Goal: Information Seeking & Learning: Check status

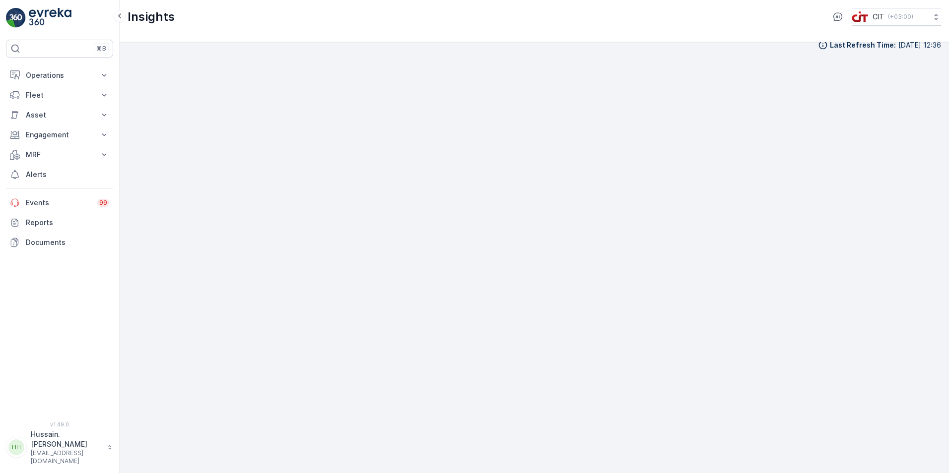
scroll to position [11, 0]
click at [77, 74] on p "Operations" at bounding box center [59, 75] width 67 height 10
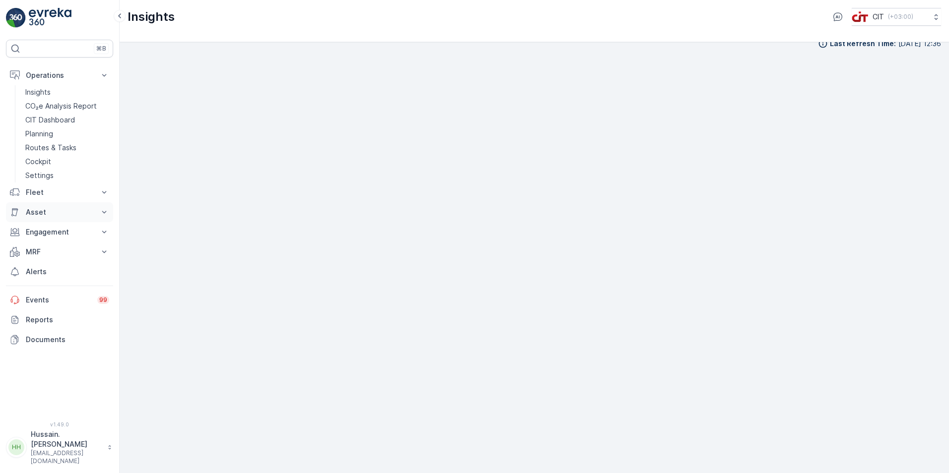
click at [71, 211] on p "Asset" at bounding box center [59, 212] width 67 height 10
click at [49, 231] on link "Assets" at bounding box center [67, 229] width 92 height 14
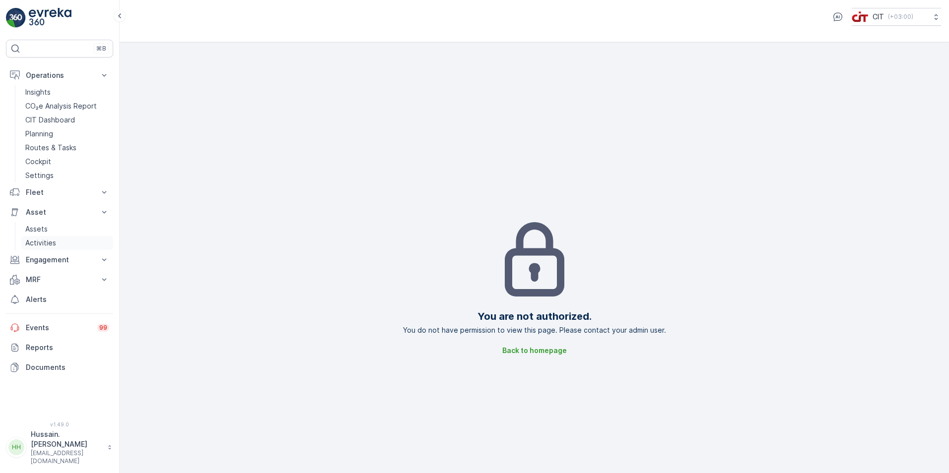
click at [51, 245] on p "Activities" at bounding box center [40, 243] width 31 height 10
click at [43, 212] on p "Asset" at bounding box center [59, 212] width 67 height 10
click at [71, 193] on p "Fleet" at bounding box center [59, 193] width 67 height 10
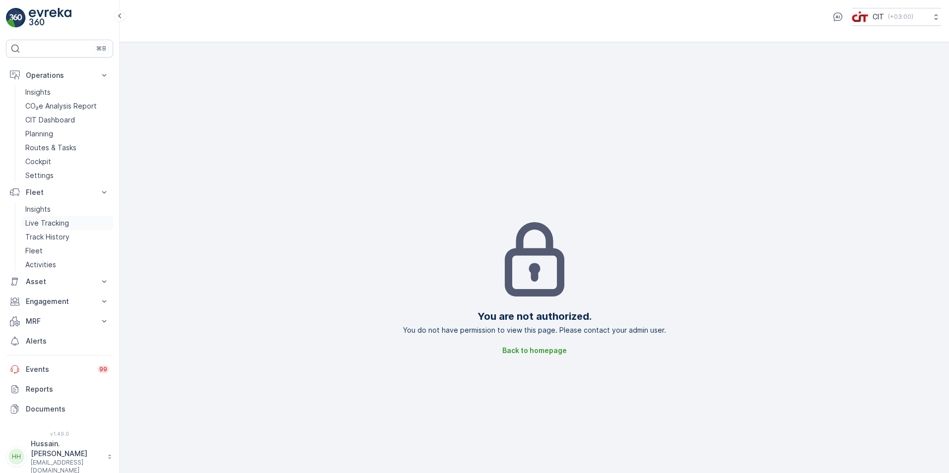
click at [47, 223] on p "Live Tracking" at bounding box center [47, 223] width 44 height 10
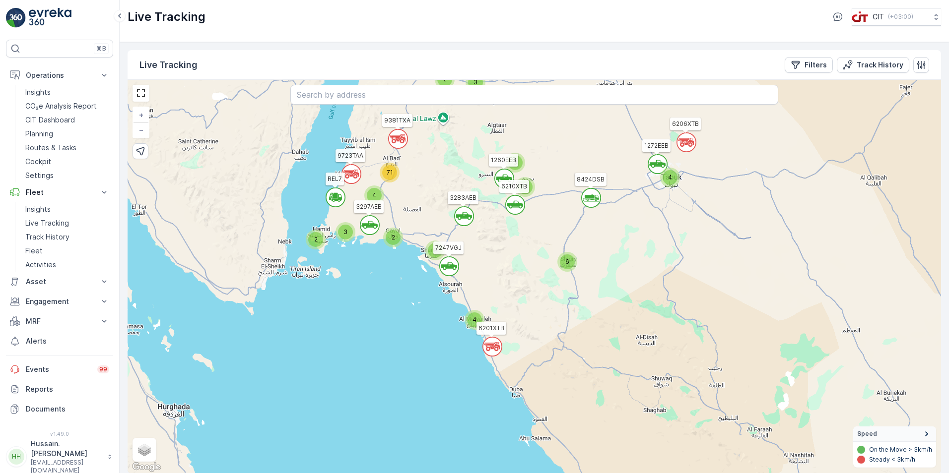
scroll to position [0, 0]
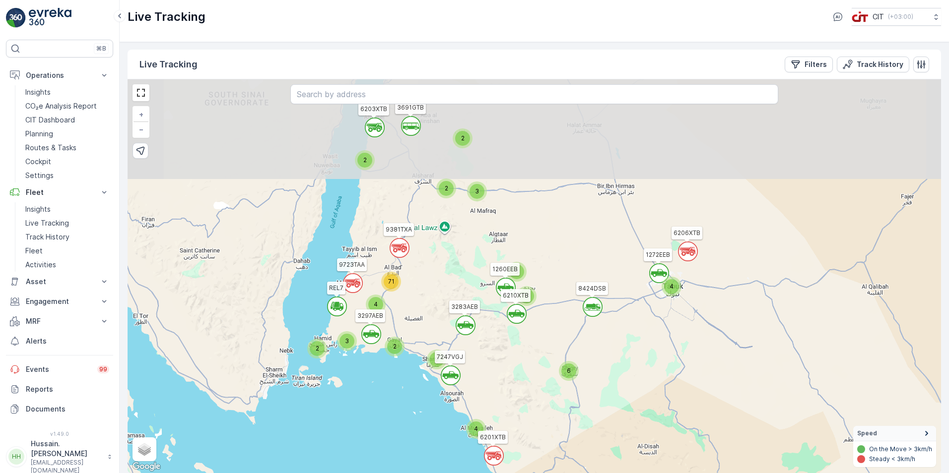
drag, startPoint x: 457, startPoint y: 171, endPoint x: 459, endPoint y: 274, distance: 103.2
click at [459, 274] on div "` ` ` ` ` 2 2 3 ` 2 9 ` 4 6 ` ` 4 ` 2 2 3 ` ` 3 3 ` 4 71 6121XTB 3283AEB 3691GT…" at bounding box center [534, 276] width 813 height 394
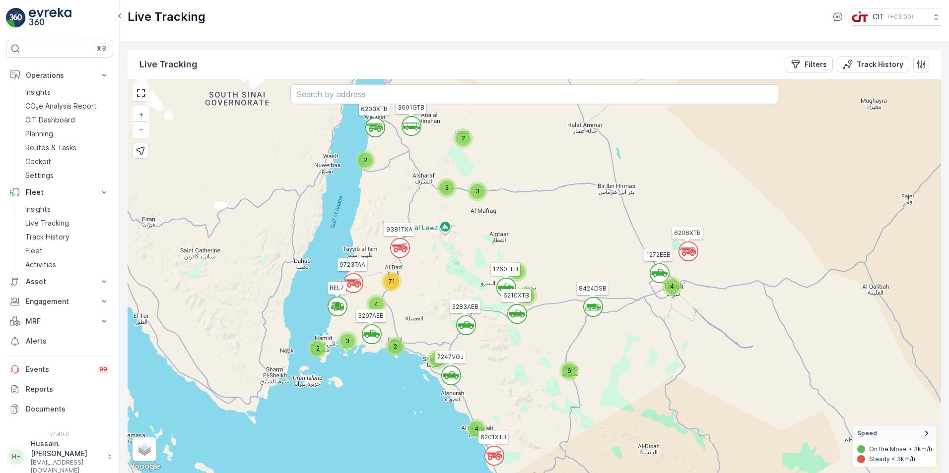
click at [661, 267] on circle at bounding box center [659, 273] width 19 height 19
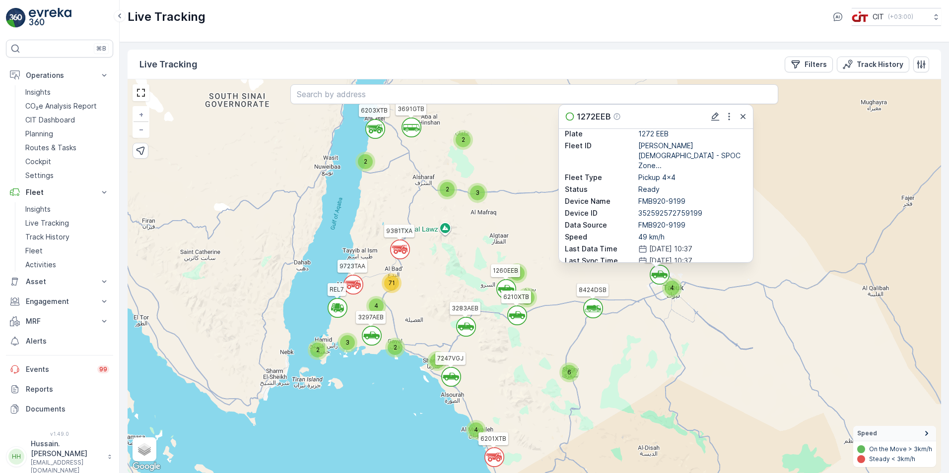
scroll to position [0, 0]
click at [739, 117] on icon "button" at bounding box center [743, 117] width 10 height 10
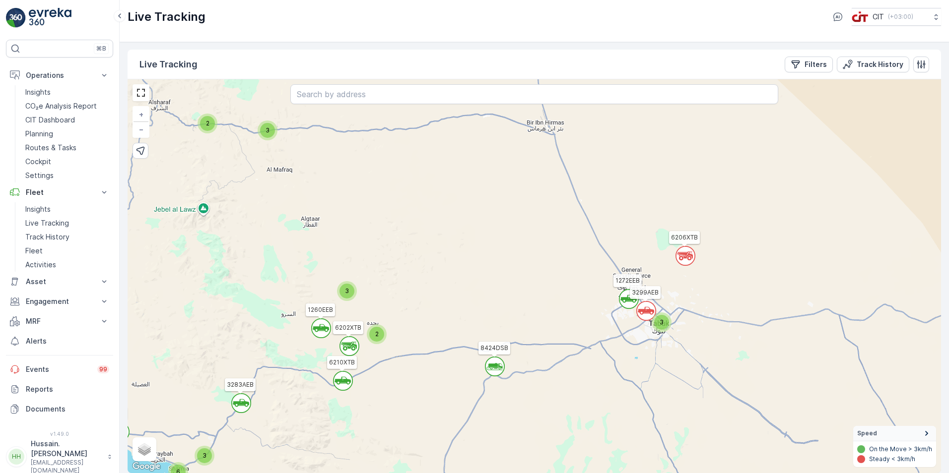
click at [686, 257] on circle at bounding box center [685, 256] width 19 height 19
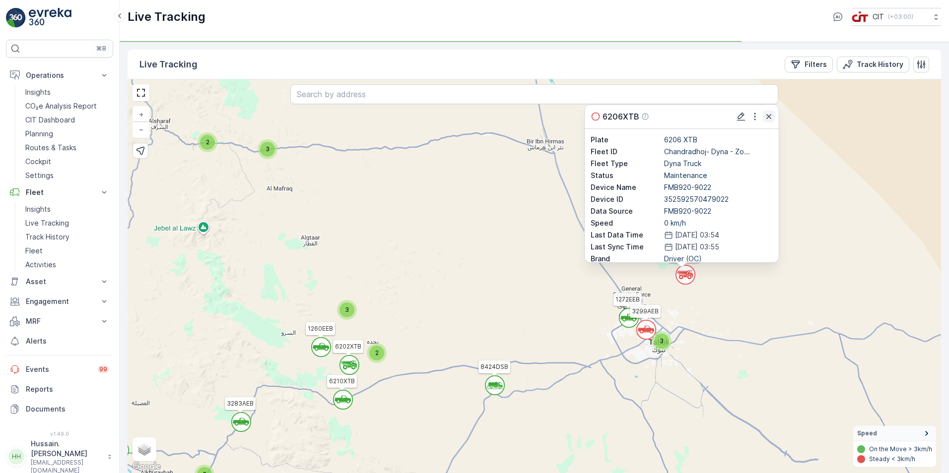
click at [769, 116] on icon "button" at bounding box center [768, 116] width 5 height 5
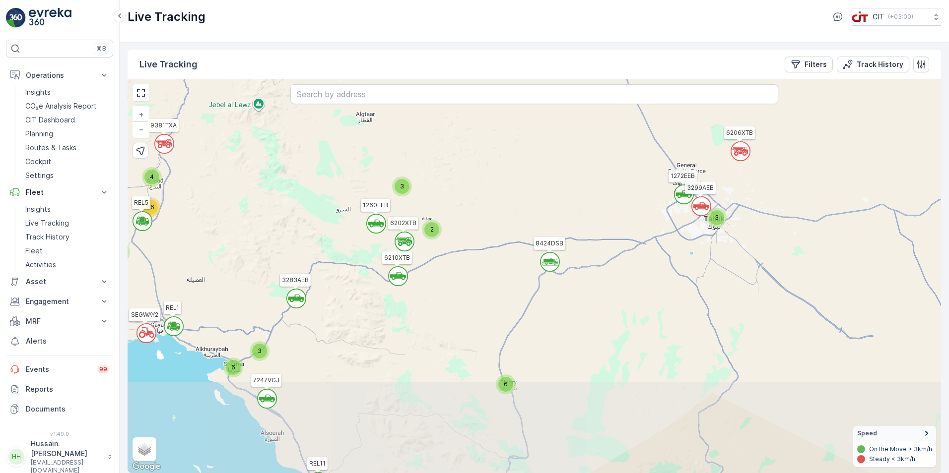
drag, startPoint x: 565, startPoint y: 306, endPoint x: 620, endPoint y: 182, distance: 135.3
click at [620, 182] on div "` 2 ` ` ` 3 4 2 2 ` ` ` ` ` 2 ` ` ` ` ` 2 6 3 3 ` 6 3 3 ` ` 4 66 2 1272EEB REL5…" at bounding box center [534, 276] width 813 height 394
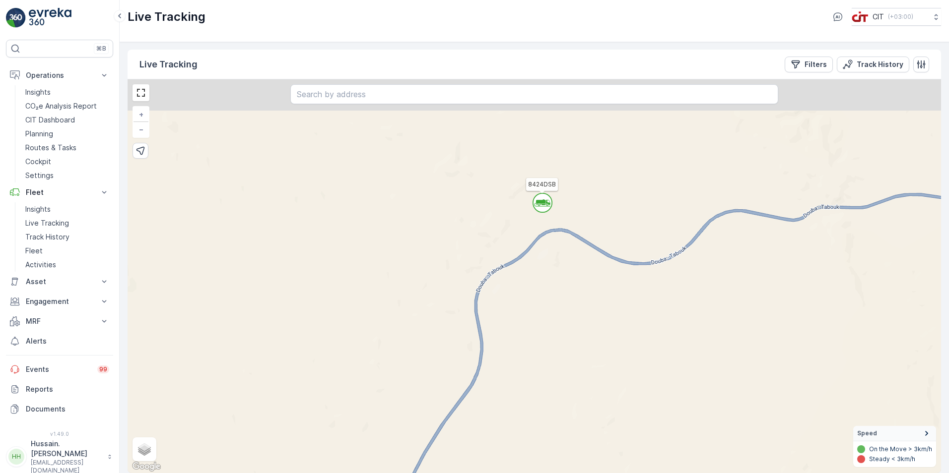
drag, startPoint x: 531, startPoint y: 159, endPoint x: 569, endPoint y: 204, distance: 59.1
click at [569, 204] on div "` ` ` ` ` ` ` ` ` ` ` ` ` ` ` ` ` ` ` ` ` ` ` ` ` ` ` ` ` ` ` ` ` ` ` 2 2 2 2 2…" at bounding box center [534, 276] width 813 height 394
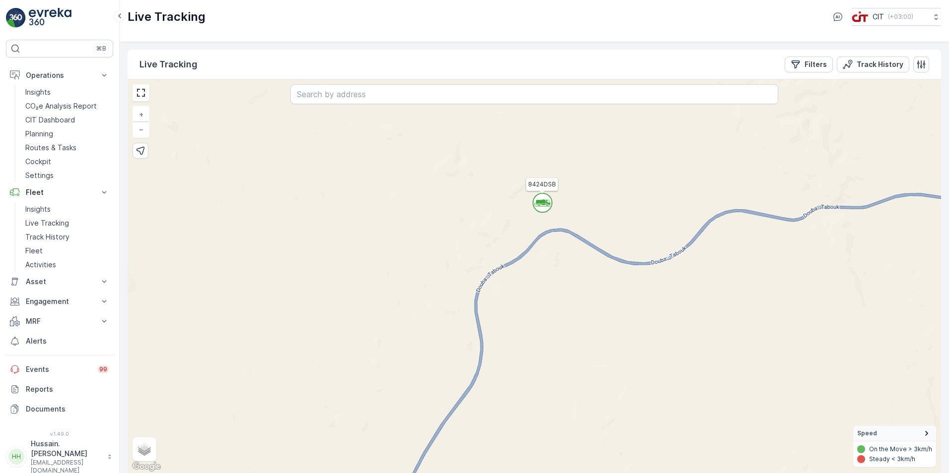
click at [544, 201] on icon at bounding box center [542, 203] width 16 height 7
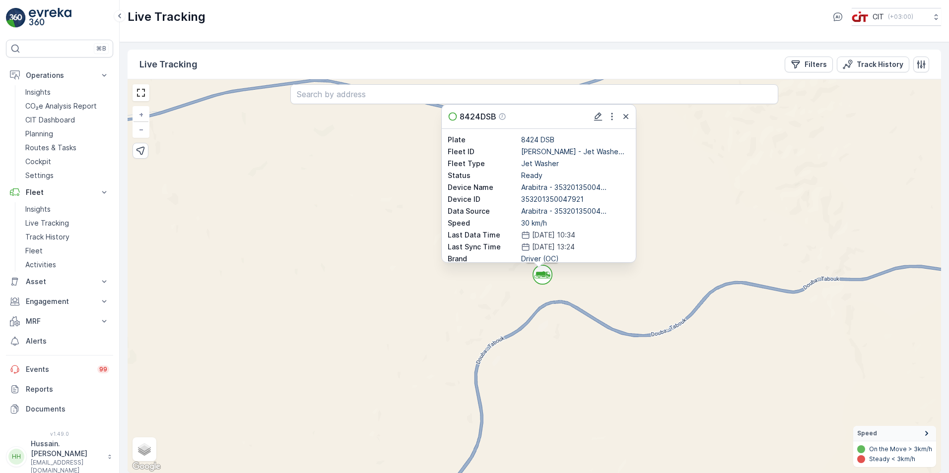
drag, startPoint x: 636, startPoint y: 169, endPoint x: 636, endPoint y: 232, distance: 63.0
click at [636, 232] on div "8424DSB Plate 8424 DSB Fleet ID [PERSON_NAME] - Jet Washe... Fleet Type Jet Was…" at bounding box center [538, 183] width 195 height 159
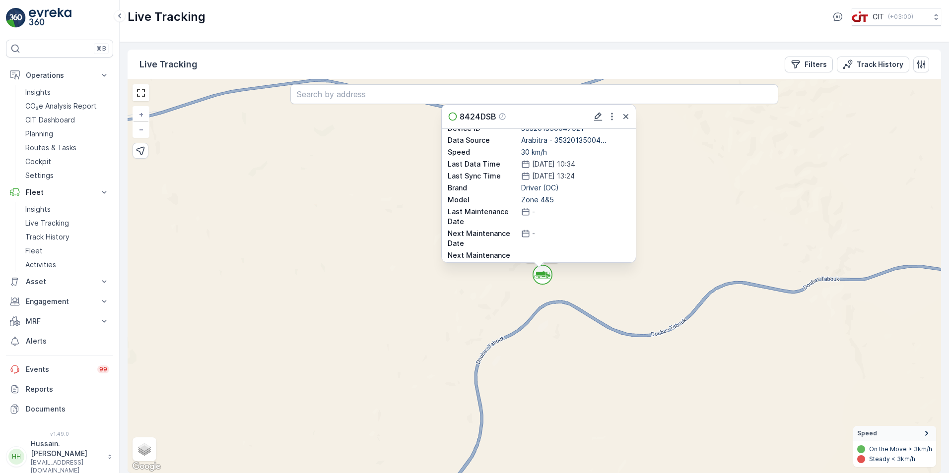
scroll to position [97, 0]
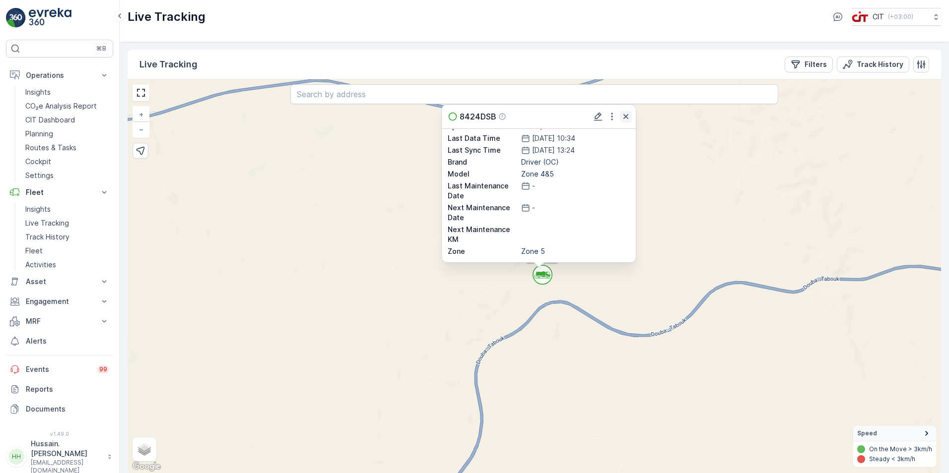
click at [629, 121] on icon "button" at bounding box center [626, 117] width 10 height 10
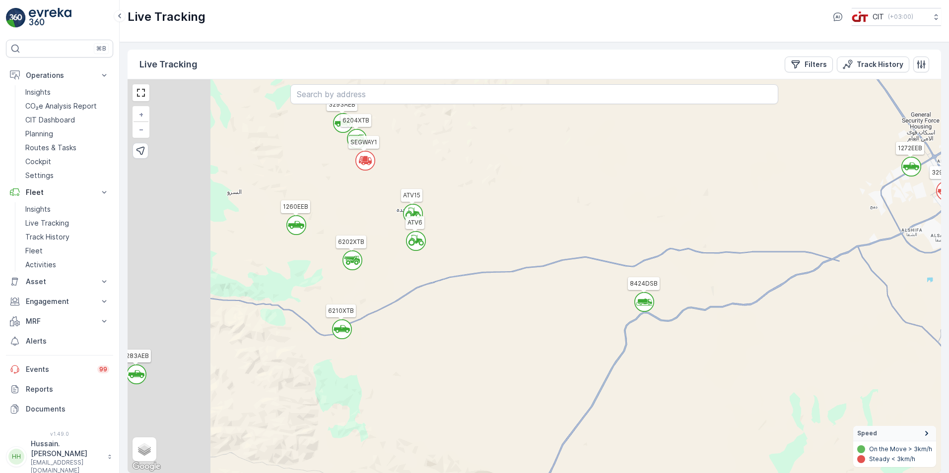
drag, startPoint x: 465, startPoint y: 321, endPoint x: 605, endPoint y: 316, distance: 140.5
click at [605, 316] on div "` ` ` ` ` ` ` ` ` ` ` ` ` ` ` ` ` ` ` ` ` ` ` ` ` ` 2 3 3 3 3 3 6 3 2 2 3 3 3 3…" at bounding box center [534, 276] width 813 height 394
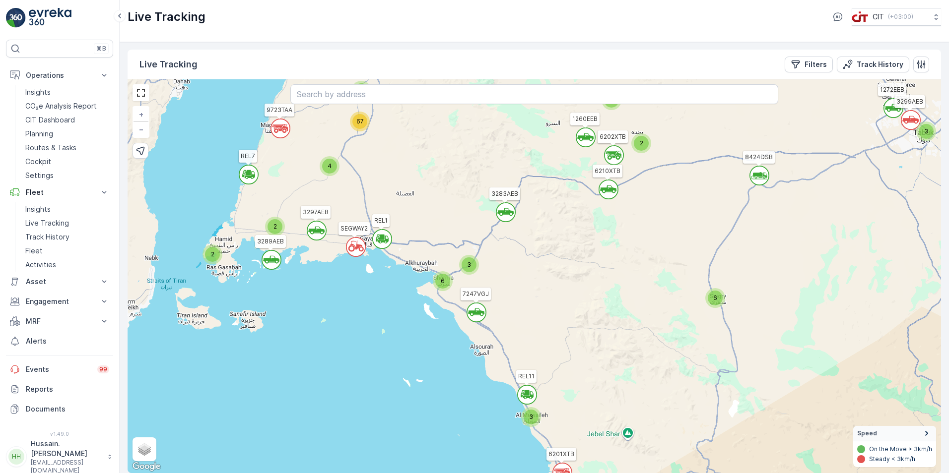
drag, startPoint x: 554, startPoint y: 316, endPoint x: 692, endPoint y: 193, distance: 184.5
click at [692, 193] on div "` 2 ` ` ` 3 4 2 2 ` ` ` ` ` 2 ` ` ` ` ` 2 6 3 3 ` 6 3 3 ` ` 4 67 2 1272EEB REL7…" at bounding box center [534, 276] width 813 height 394
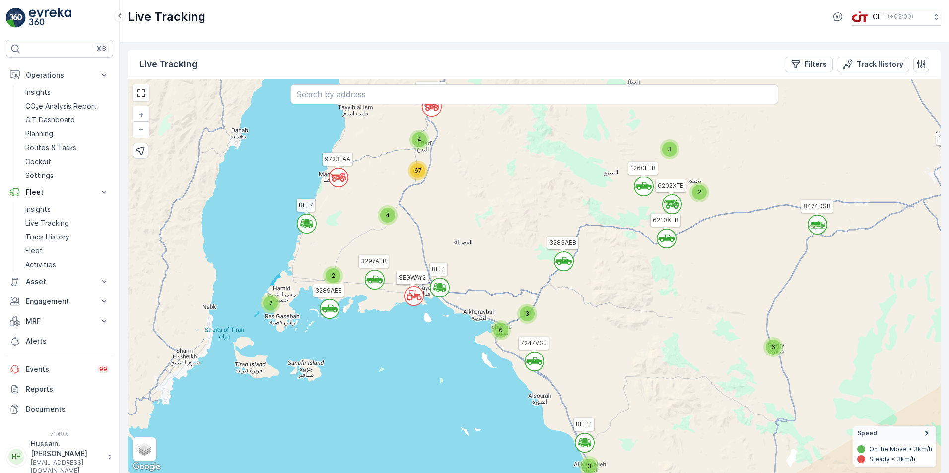
drag, startPoint x: 434, startPoint y: 218, endPoint x: 492, endPoint y: 267, distance: 76.1
click at [492, 267] on div "` 2 ` ` ` 3 4 2 2 ` ` ` ` ` 2 ` ` ` ` ` 2 6 3 3 ` 6 3 3 ` ` 4 67 2 1272EEB REL7…" at bounding box center [534, 276] width 813 height 394
click at [389, 212] on span "4" at bounding box center [388, 214] width 4 height 7
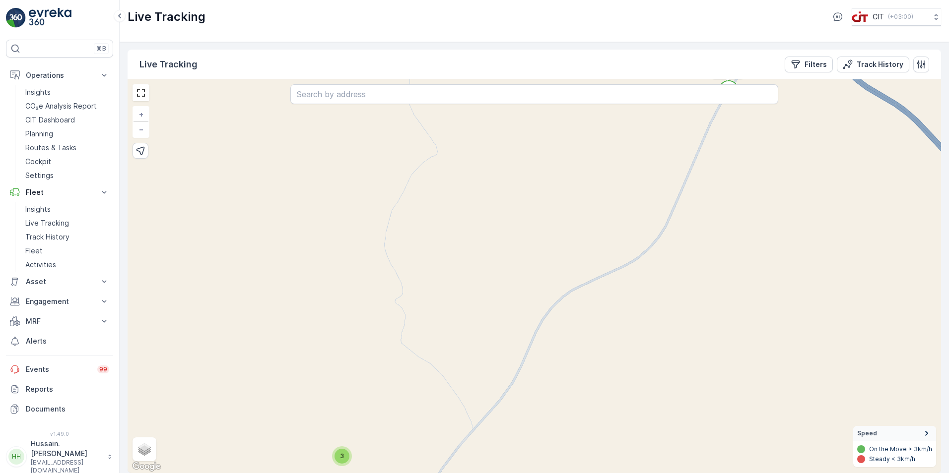
click at [343, 457] on span "3" at bounding box center [342, 456] width 4 height 7
click at [581, 221] on circle at bounding box center [579, 219] width 19 height 19
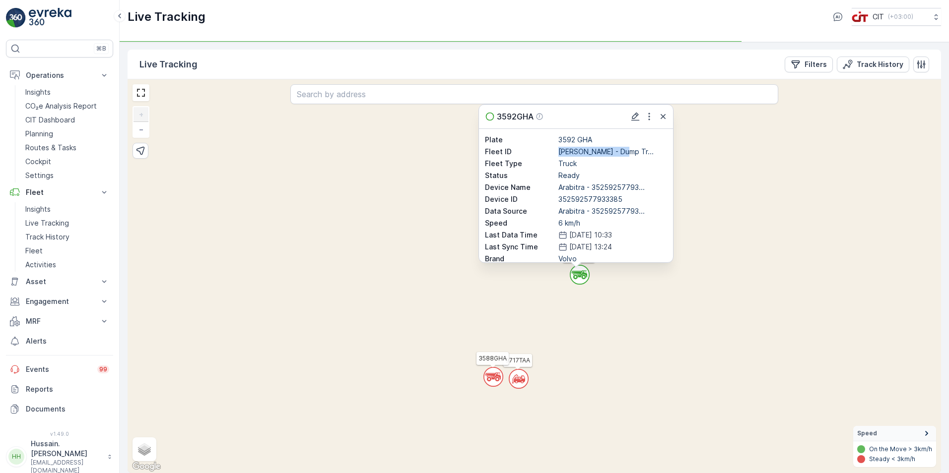
drag, startPoint x: 556, startPoint y: 154, endPoint x: 624, endPoint y: 154, distance: 68.0
click at [624, 154] on div "Fleet ID Said [PERSON_NAME] - Dump Tr..." at bounding box center [576, 152] width 182 height 10
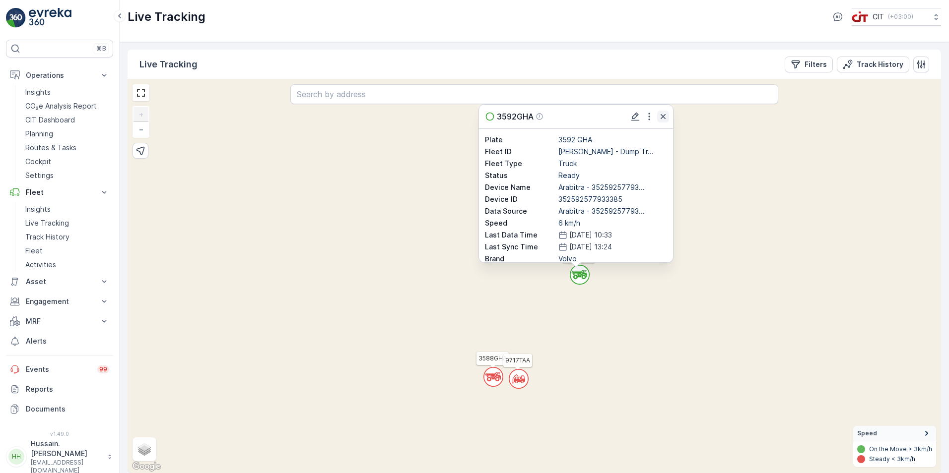
click at [662, 117] on icon "button" at bounding box center [663, 117] width 10 height 10
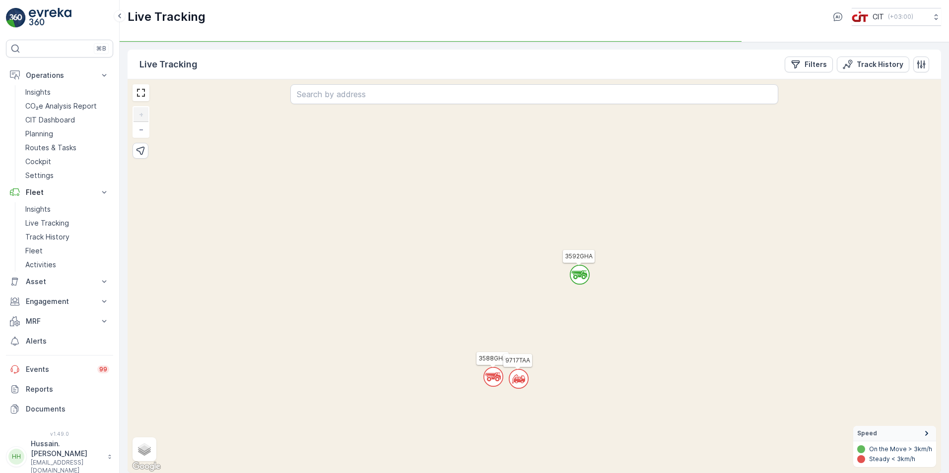
click at [15, 15] on img at bounding box center [16, 18] width 20 height 20
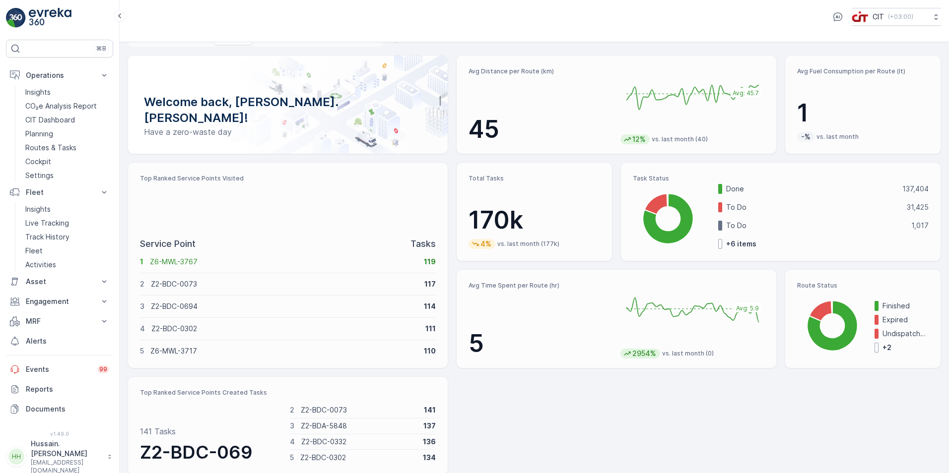
scroll to position [30, 0]
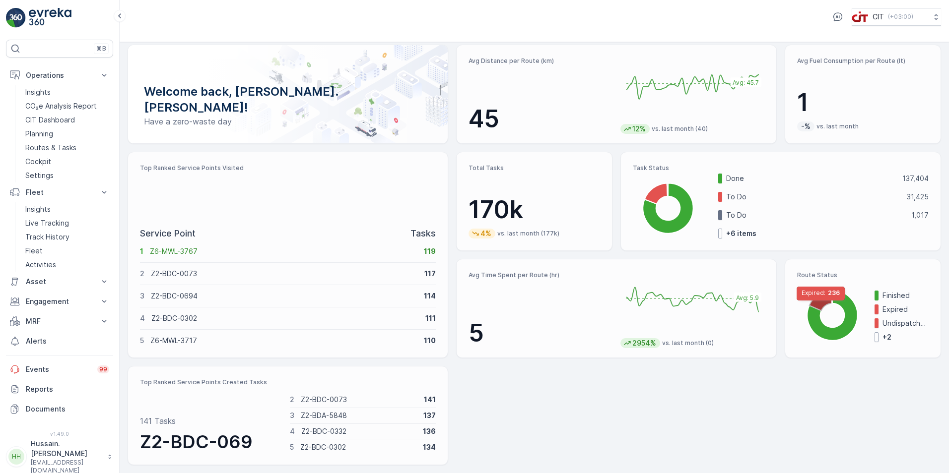
click at [819, 306] on icon at bounding box center [820, 301] width 23 height 20
click at [811, 293] on foreignobject at bounding box center [831, 316] width 69 height 59
click at [812, 293] on foreignobject at bounding box center [831, 316] width 69 height 59
click at [815, 297] on icon at bounding box center [820, 301] width 23 height 20
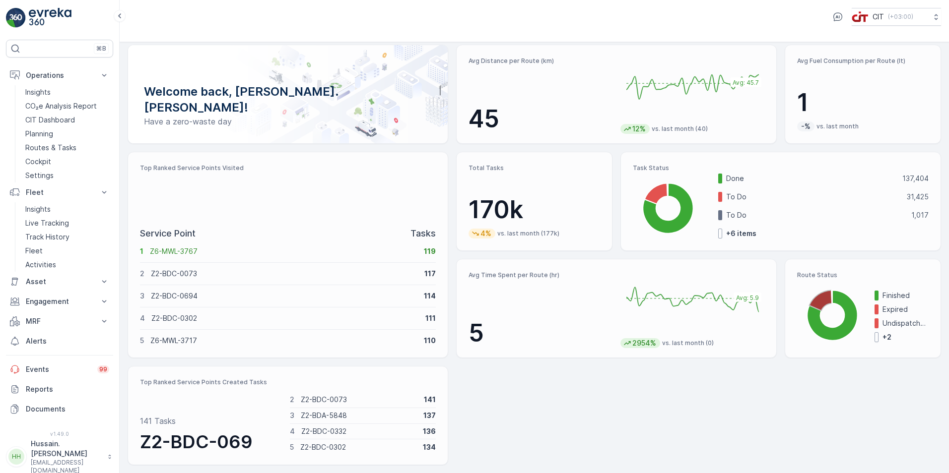
scroll to position [0, 0]
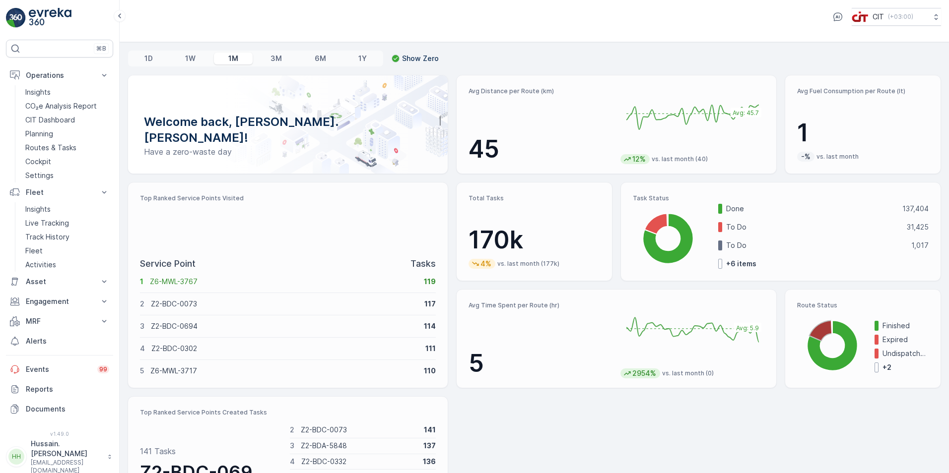
click at [719, 266] on span at bounding box center [720, 264] width 4 height 10
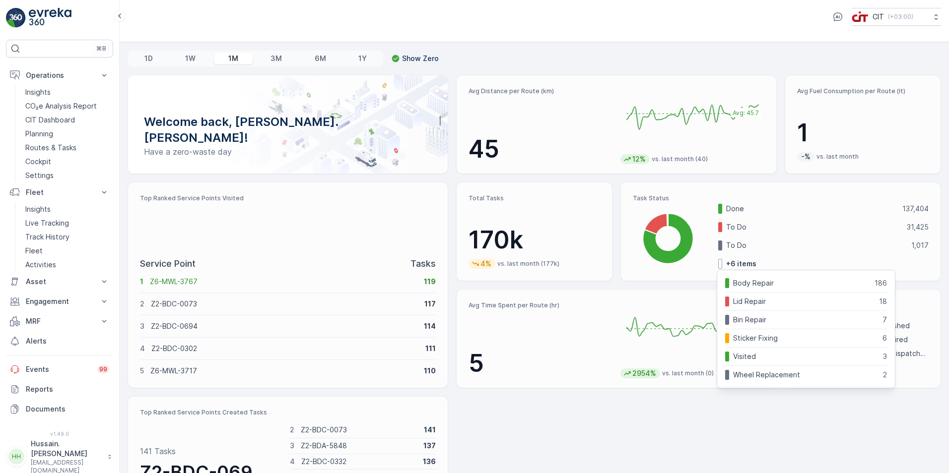
click at [719, 266] on span at bounding box center [720, 264] width 4 height 10
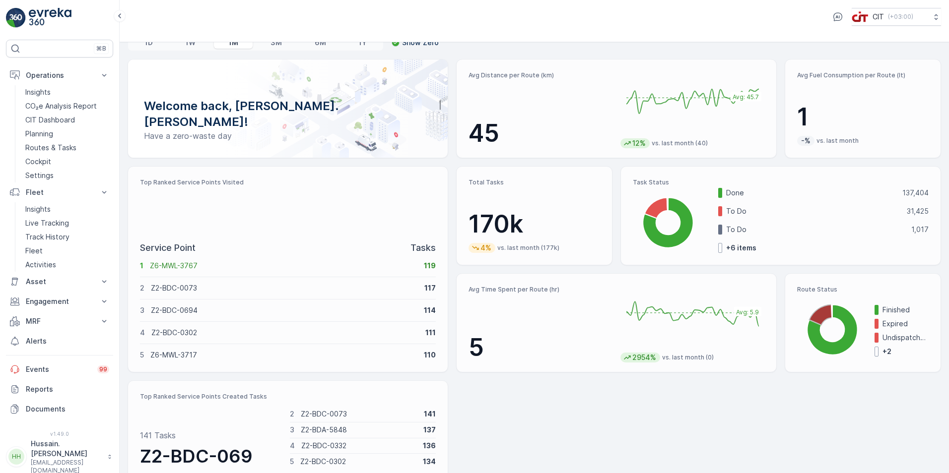
scroll to position [30, 0]
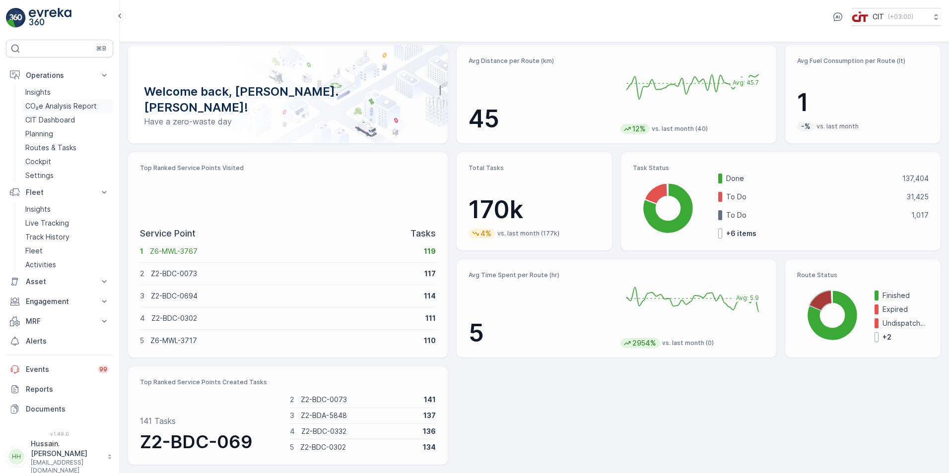
click at [81, 104] on p "CO₂e Analysis Report" at bounding box center [60, 106] width 71 height 10
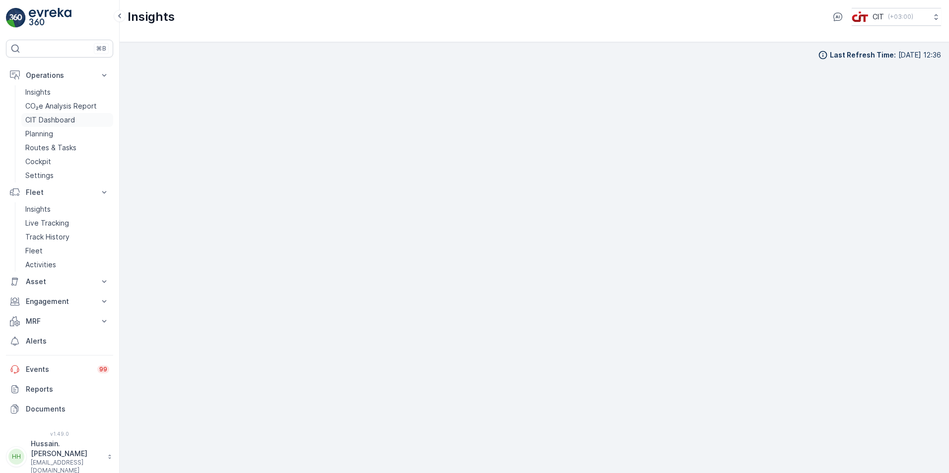
click at [64, 116] on p "CIT Dashboard" at bounding box center [50, 120] width 50 height 10
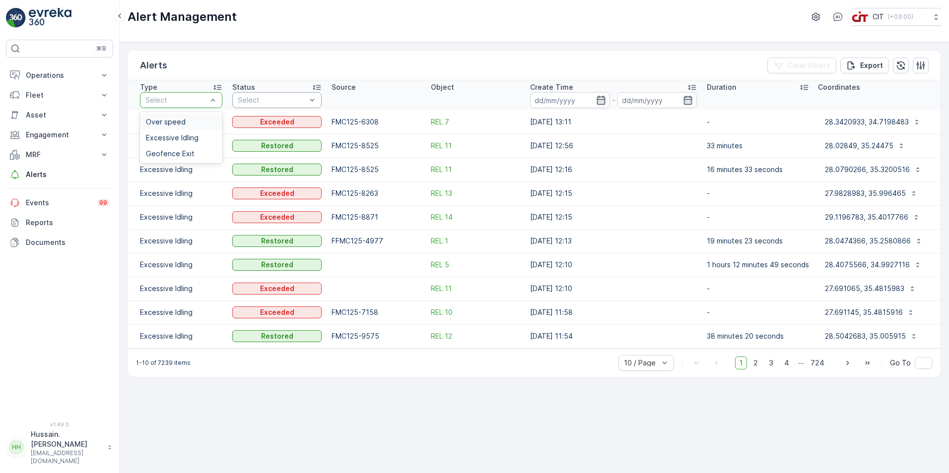
click at [182, 122] on span "Over speed" at bounding box center [166, 122] width 40 height 8
drag, startPoint x: 697, startPoint y: 167, endPoint x: 711, endPoint y: 168, distance: 14.0
click at [711, 168] on tr "Excessive Idling Restored FMC125-8525 REL 11 01.09.2025 12:16 16 minutes 33 sec…" at bounding box center [534, 170] width 812 height 24
click at [634, 175] on td "01.09.2025 12:16" at bounding box center [613, 170] width 177 height 24
click at [107, 154] on icon at bounding box center [104, 155] width 10 height 10
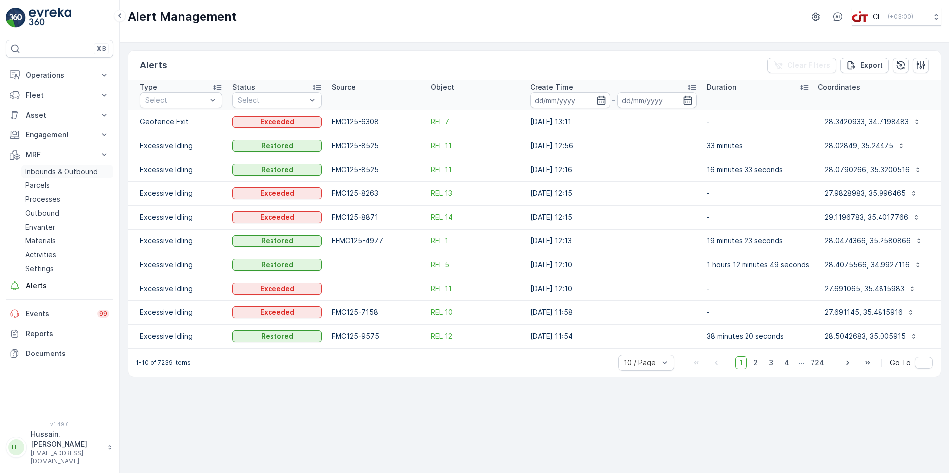
click at [83, 175] on p "Inbounds & Outbound" at bounding box center [61, 172] width 72 height 10
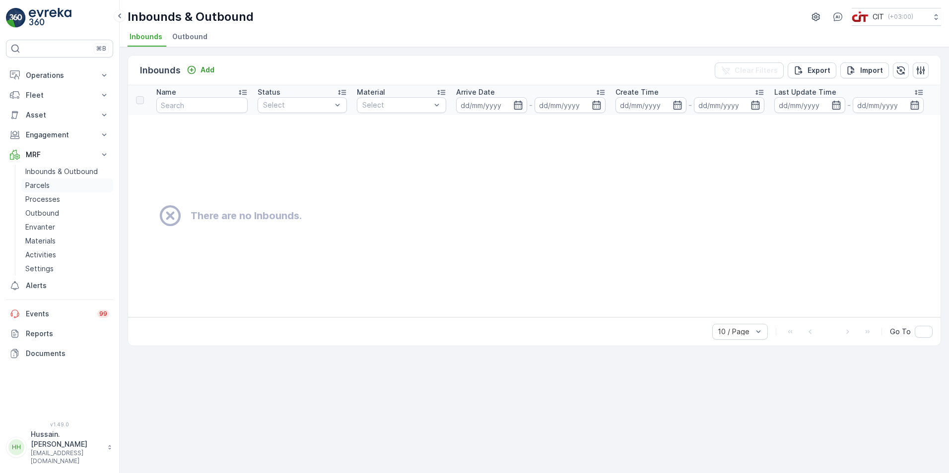
click at [82, 184] on link "Parcels" at bounding box center [67, 186] width 92 height 14
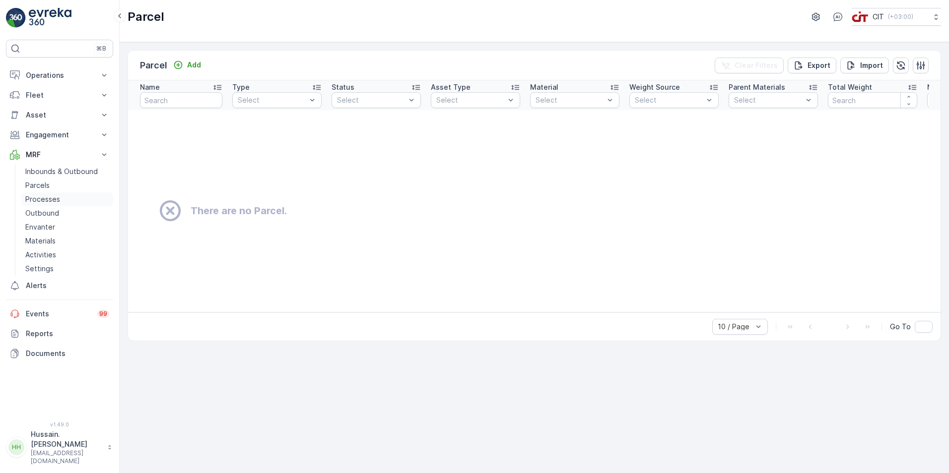
click at [82, 197] on link "Processes" at bounding box center [67, 200] width 92 height 14
click at [102, 154] on icon at bounding box center [104, 155] width 10 height 10
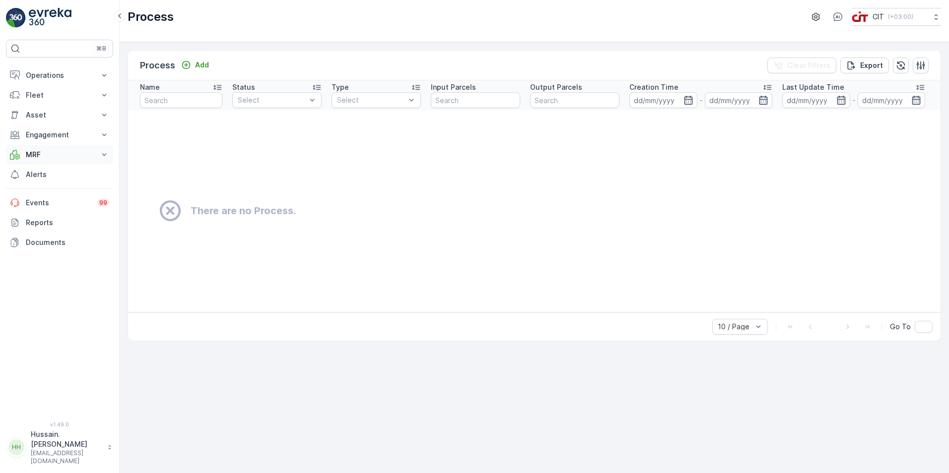
click at [104, 153] on icon at bounding box center [104, 155] width 10 height 10
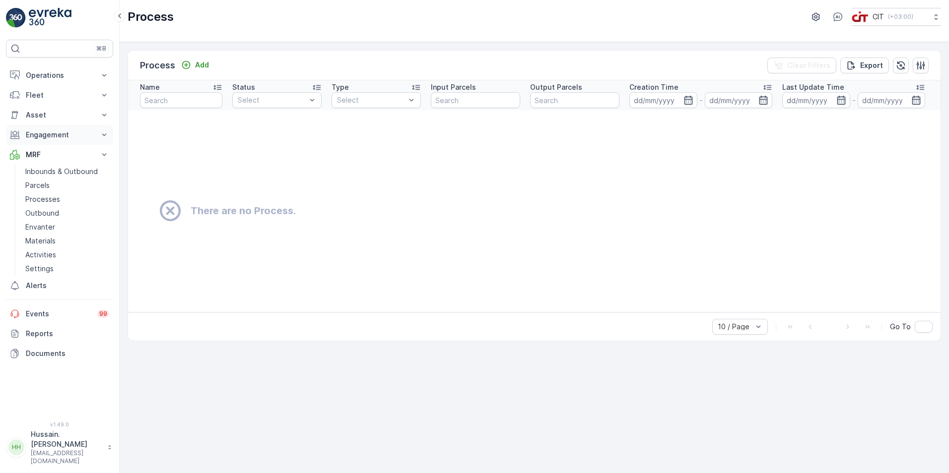
click at [101, 136] on icon at bounding box center [104, 135] width 10 height 10
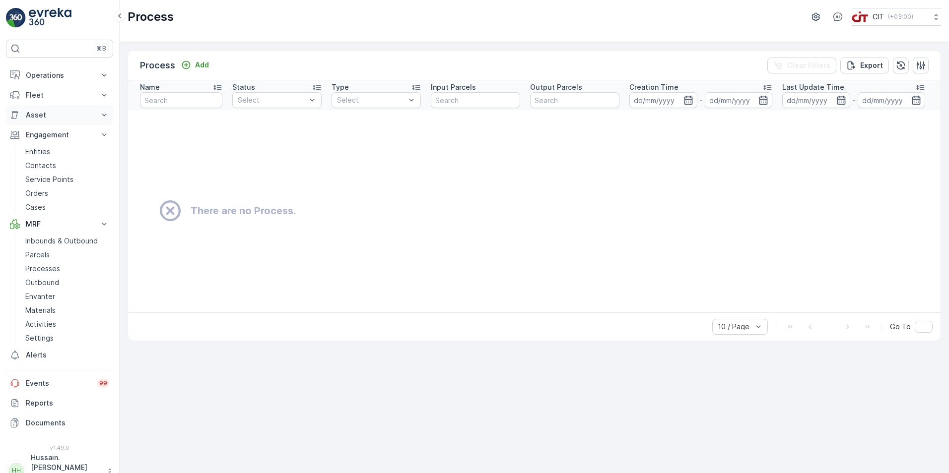
click at [107, 109] on button "Asset" at bounding box center [59, 115] width 107 height 20
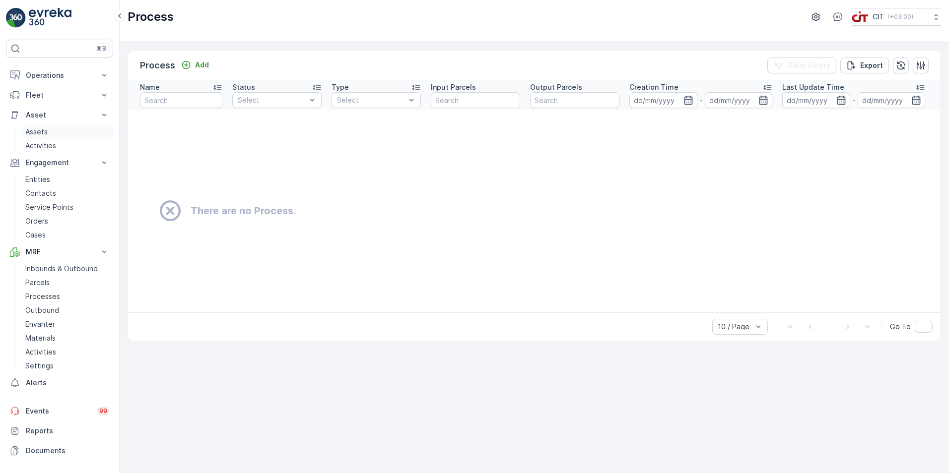
click at [64, 130] on link "Assets" at bounding box center [67, 132] width 92 height 14
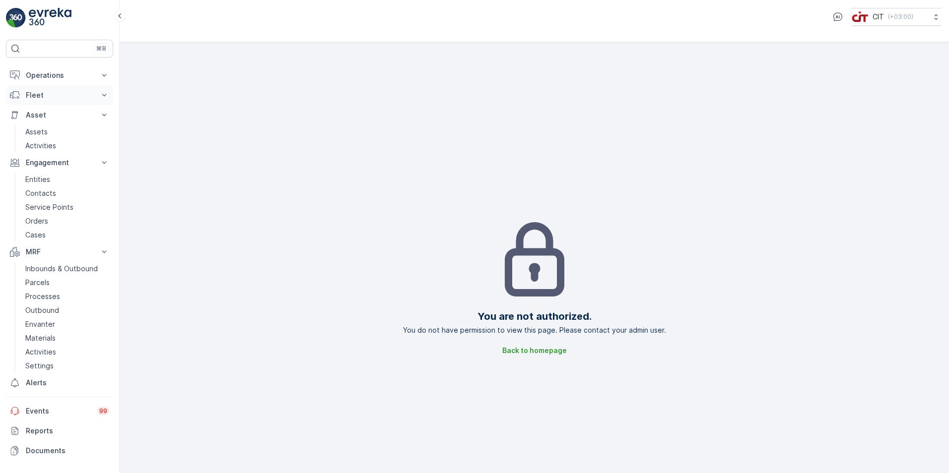
click at [101, 95] on icon at bounding box center [104, 95] width 10 height 10
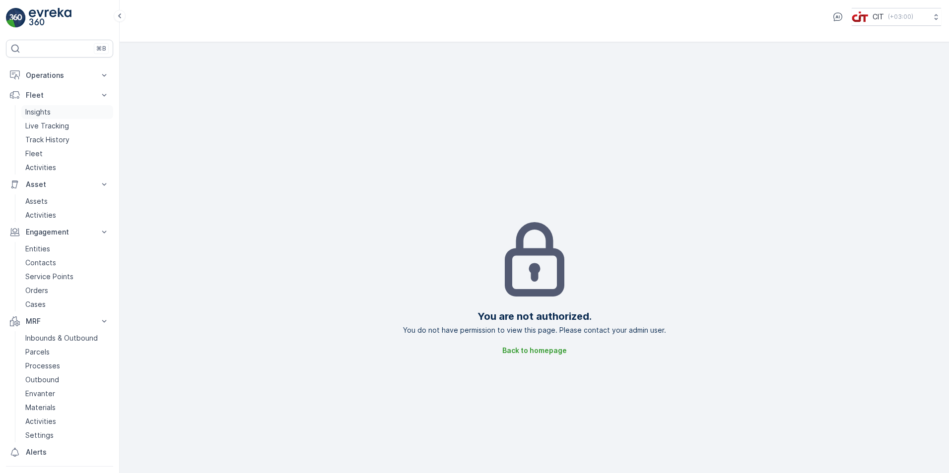
click at [60, 107] on link "Insights" at bounding box center [67, 112] width 92 height 14
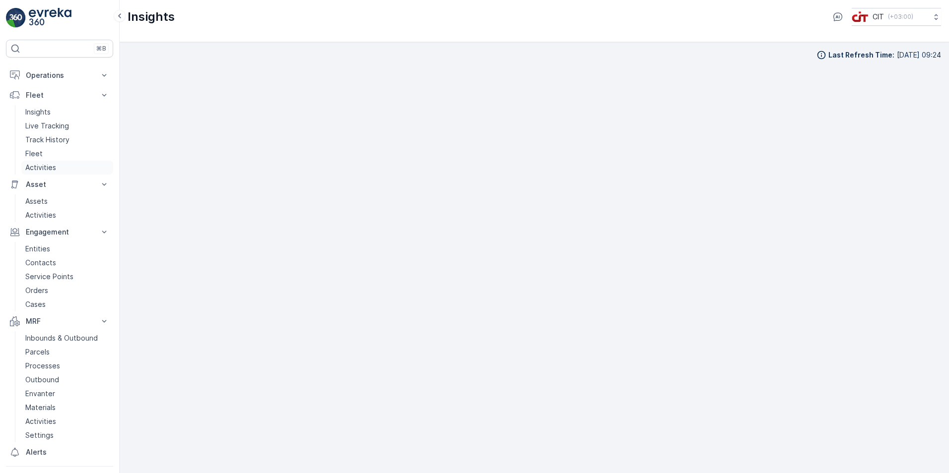
click at [40, 169] on p "Activities" at bounding box center [40, 168] width 31 height 10
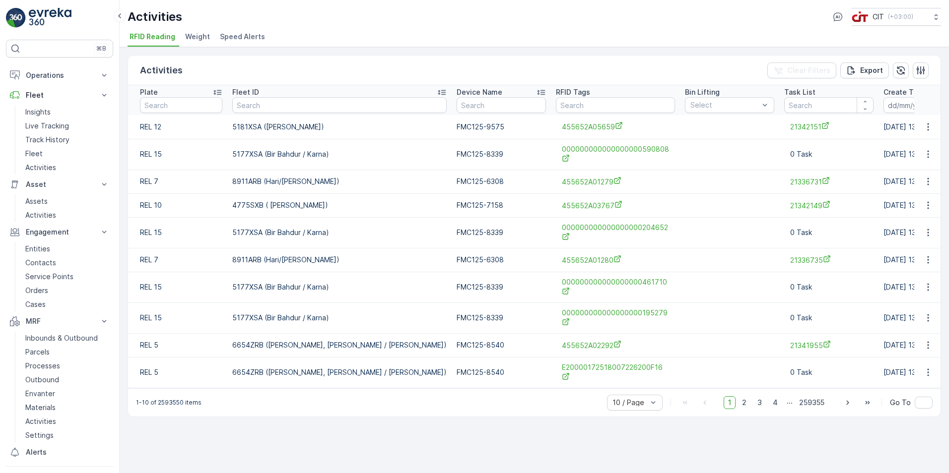
click at [195, 40] on span "Weight" at bounding box center [197, 37] width 25 height 10
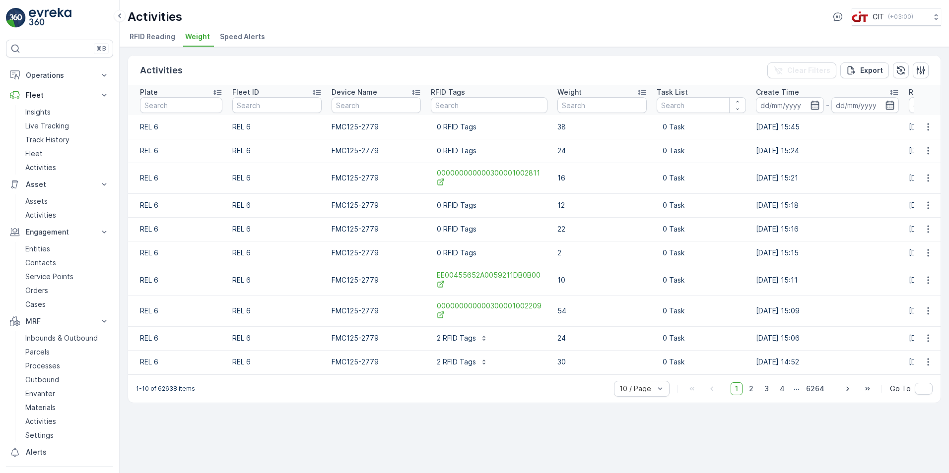
click at [637, 92] on icon at bounding box center [642, 92] width 10 height 10
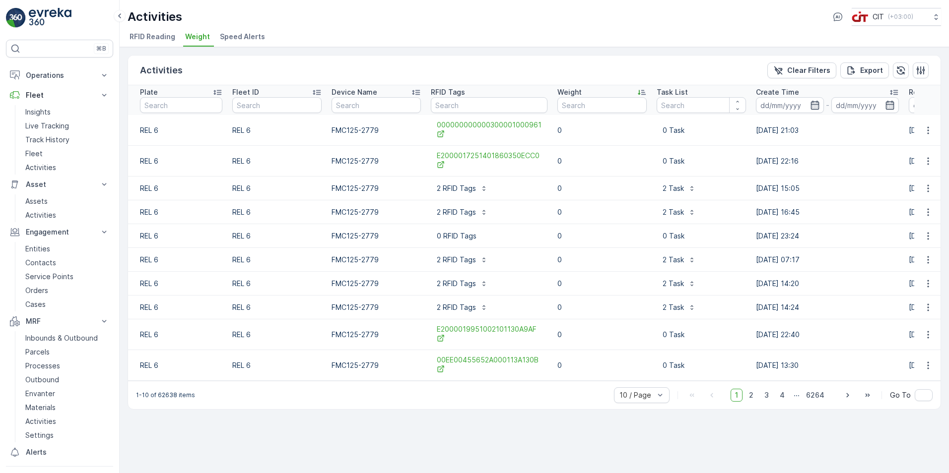
click at [638, 92] on icon at bounding box center [639, 92] width 2 height 5
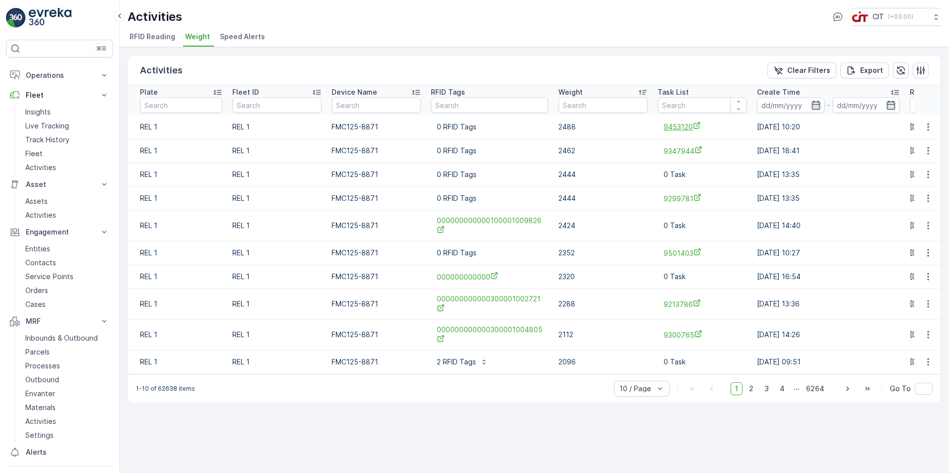
click at [677, 124] on span "9453120" at bounding box center [702, 127] width 77 height 10
click at [66, 115] on link "Insights" at bounding box center [67, 112] width 92 height 14
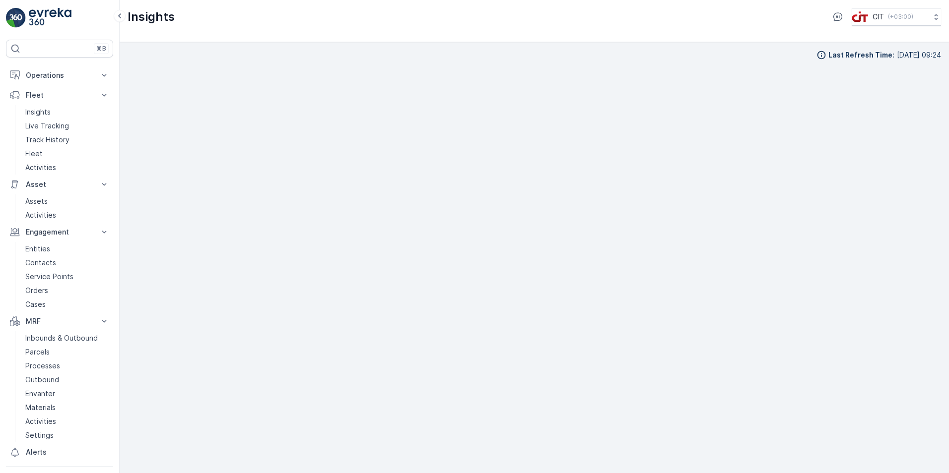
scroll to position [11, 0]
